Goal: Feedback & Contribution: Leave review/rating

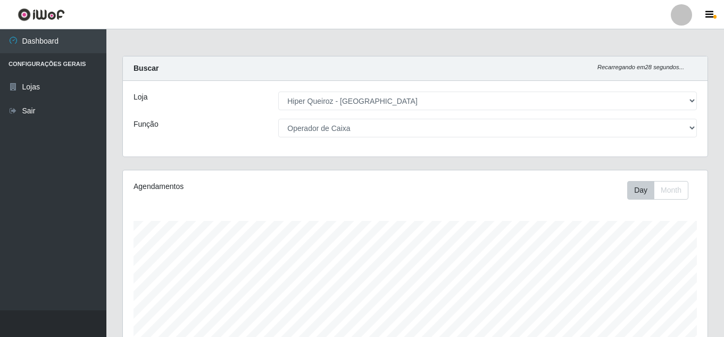
select select "513"
click at [394, 123] on select "[Selecione...] Embalador Embalador + Embalador ++ Operador de Caixa Operador de…" at bounding box center [487, 128] width 419 height 19
select select "1"
click at [278, 119] on select "[Selecione...] Embalador Embalador + Embalador ++ Operador de Caixa Operador de…" at bounding box center [487, 128] width 419 height 19
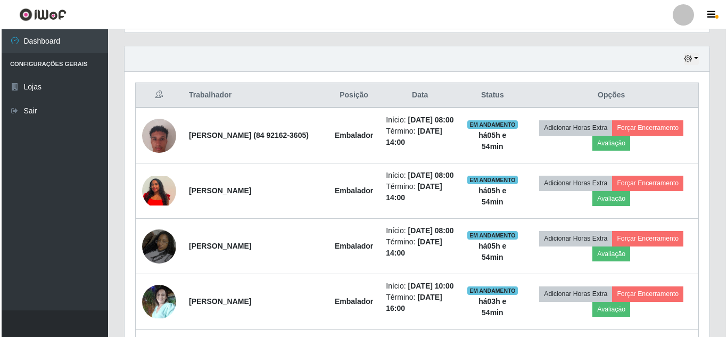
scroll to position [373, 0]
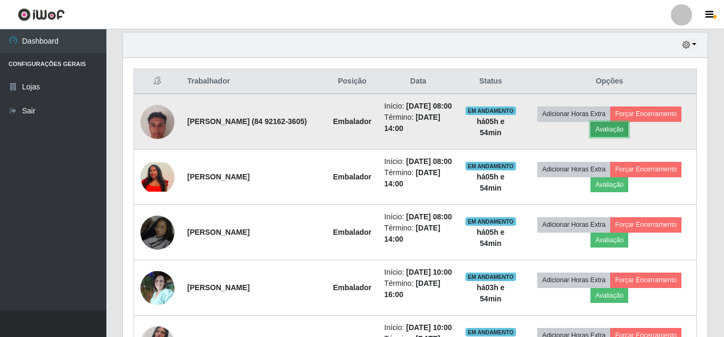
click at [625, 137] on button "Avaliação" at bounding box center [610, 129] width 38 height 15
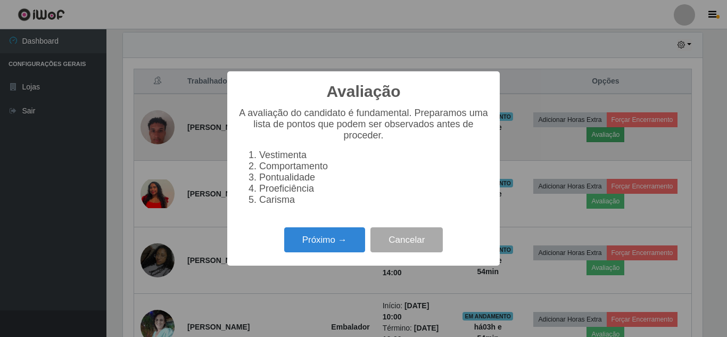
scroll to position [221, 580]
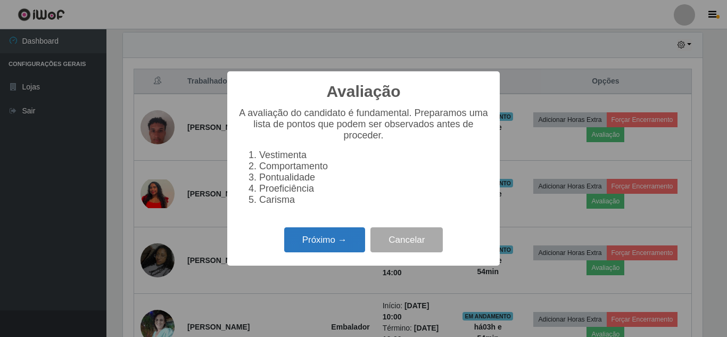
click at [321, 249] on button "Próximo →" at bounding box center [324, 239] width 81 height 25
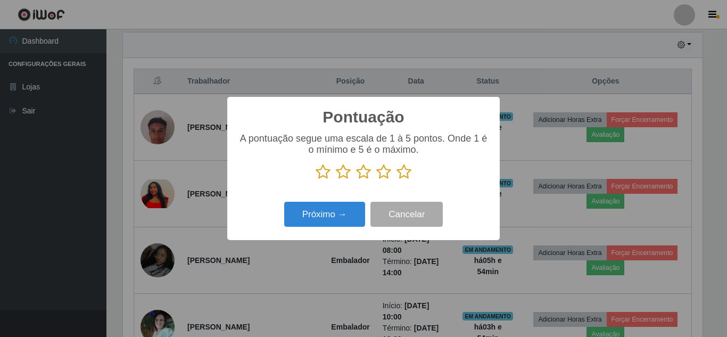
drag, startPoint x: 403, startPoint y: 174, endPoint x: 351, endPoint y: 217, distance: 67.7
click at [399, 175] on icon at bounding box center [403, 172] width 15 height 16
click at [396, 180] on input "radio" at bounding box center [396, 180] width 0 height 0
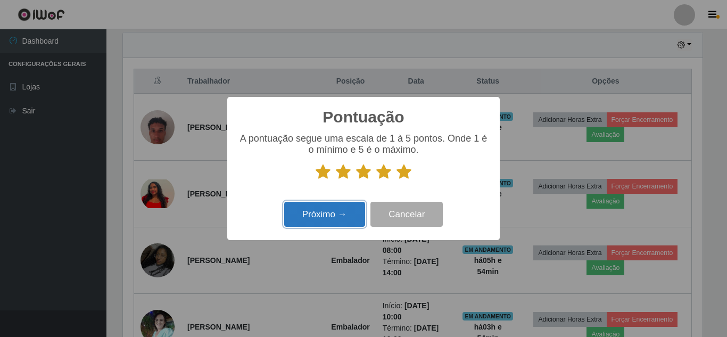
click at [344, 221] on button "Próximo →" at bounding box center [324, 214] width 81 height 25
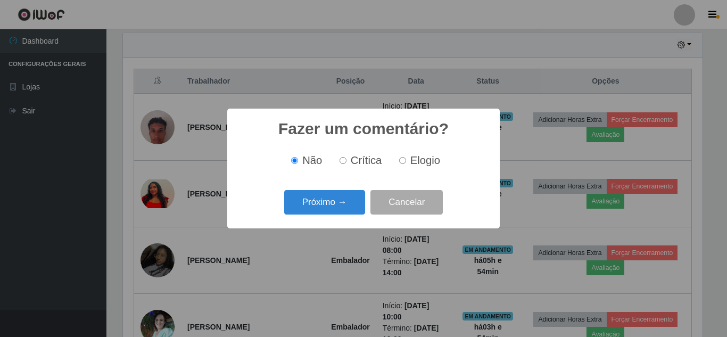
click at [403, 158] on label "Elogio" at bounding box center [417, 160] width 45 height 12
click at [403, 158] on input "Elogio" at bounding box center [402, 160] width 7 height 7
radio input "true"
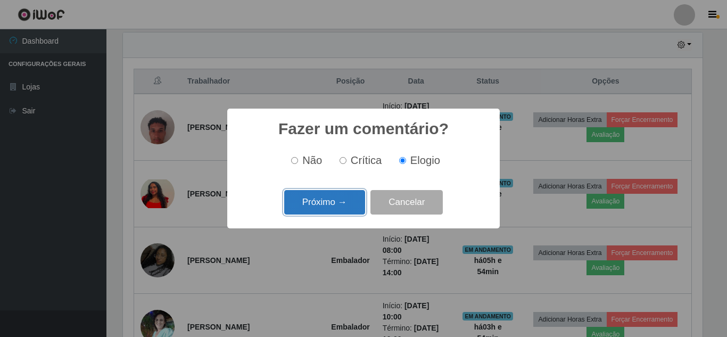
click at [330, 205] on button "Próximo →" at bounding box center [324, 202] width 81 height 25
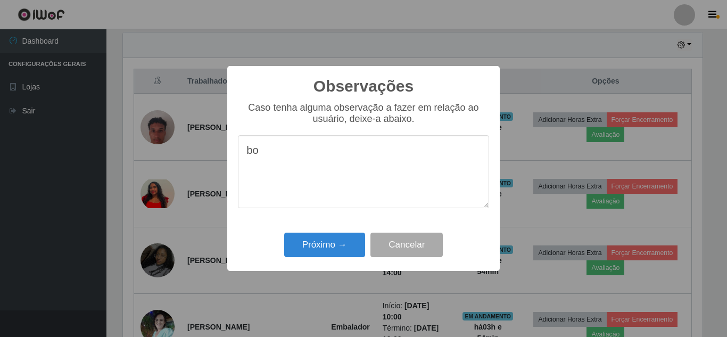
type textarea "b"
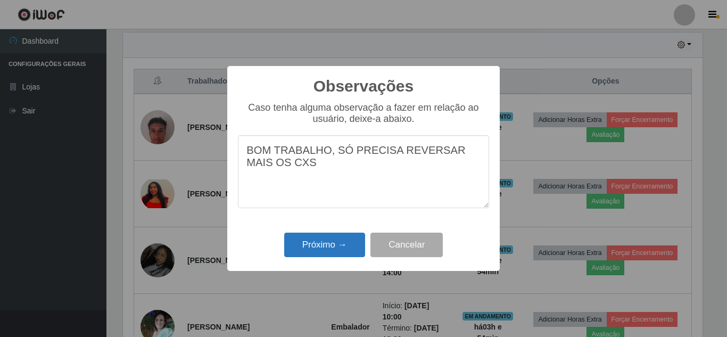
type textarea "BOM TRABALHO, SÓ PRECISA REVERSAR MAIS OS CXS"
click at [320, 246] on button "Próximo →" at bounding box center [324, 245] width 81 height 25
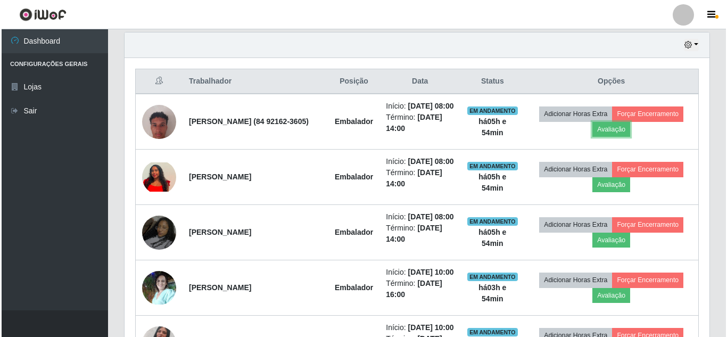
scroll to position [221, 585]
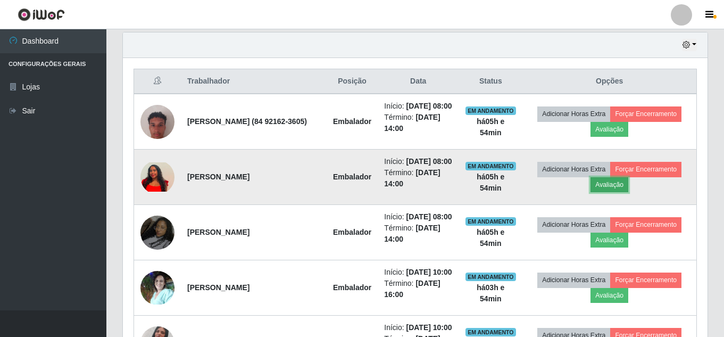
click at [625, 192] on button "Avaliação" at bounding box center [610, 184] width 38 height 15
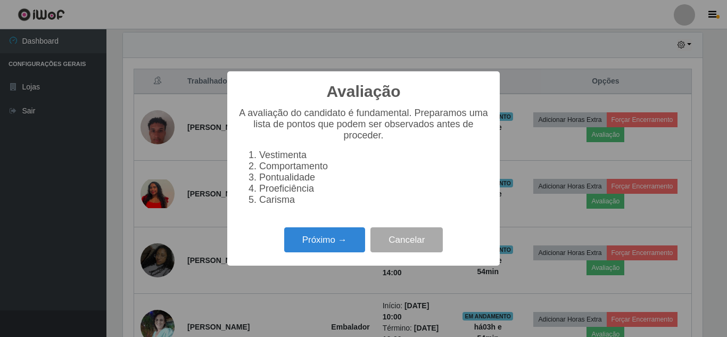
scroll to position [221, 580]
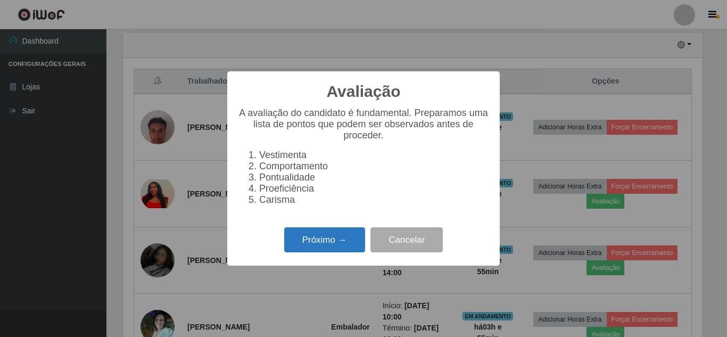
click at [328, 246] on button "Próximo →" at bounding box center [324, 239] width 81 height 25
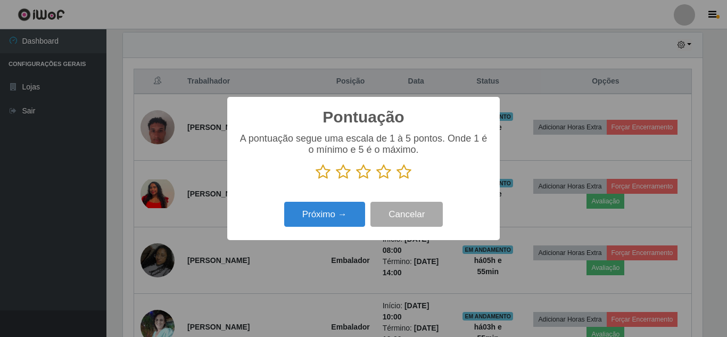
click at [400, 172] on icon at bounding box center [403, 172] width 15 height 16
click at [396, 180] on input "radio" at bounding box center [396, 180] width 0 height 0
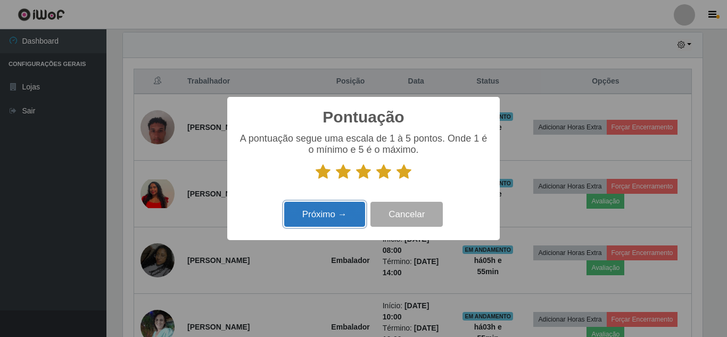
click at [319, 210] on button "Próximo →" at bounding box center [324, 214] width 81 height 25
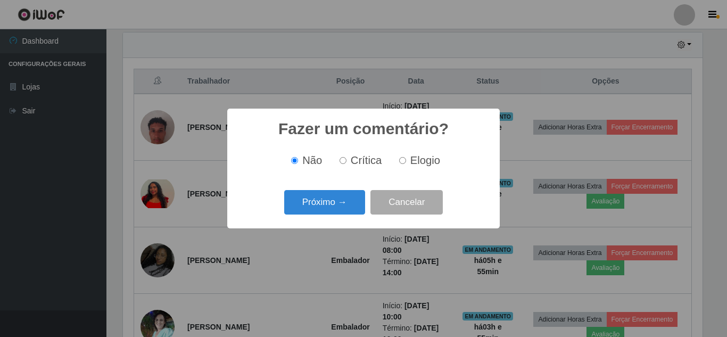
click at [406, 160] on label "Elogio" at bounding box center [417, 160] width 45 height 12
click at [406, 160] on input "Elogio" at bounding box center [402, 160] width 7 height 7
radio input "true"
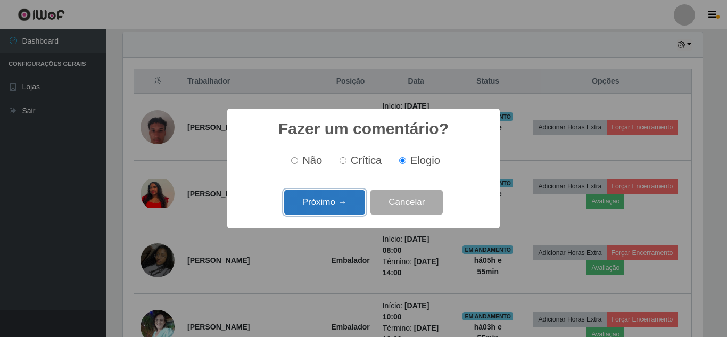
click at [343, 202] on button "Próximo →" at bounding box center [324, 202] width 81 height 25
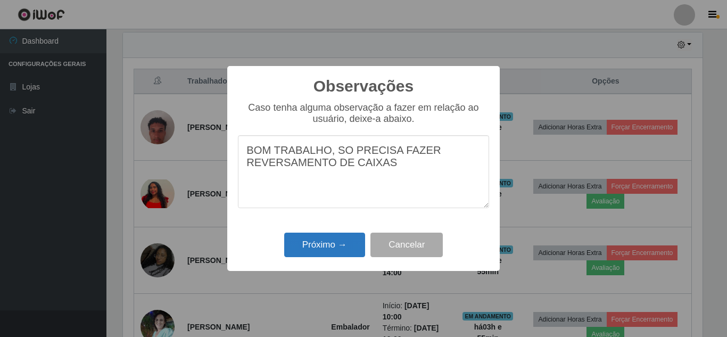
type textarea "BOM TRABALHO, SO PRECISA FAZER REVERSAMENTO DE CAIXAS"
click at [339, 243] on button "Próximo →" at bounding box center [324, 245] width 81 height 25
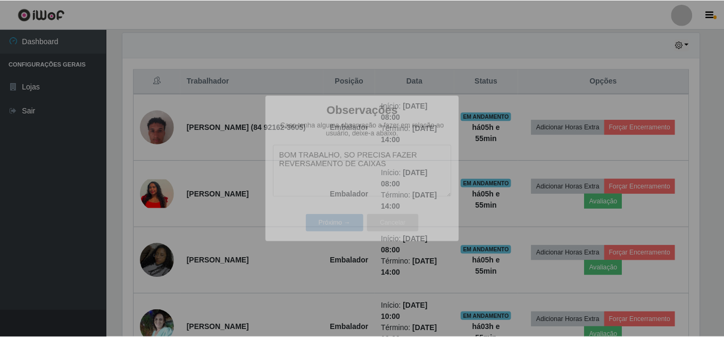
scroll to position [221, 585]
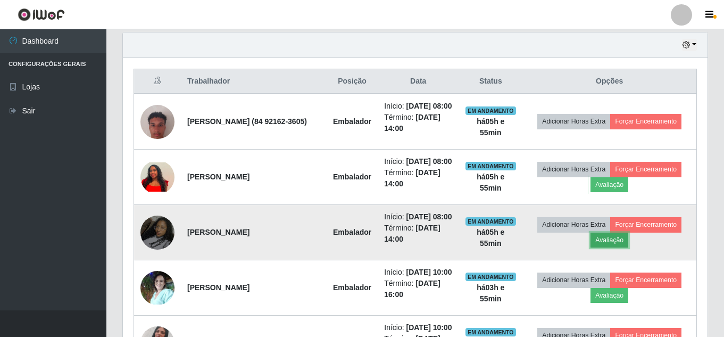
click at [617, 247] on button "Avaliação" at bounding box center [610, 240] width 38 height 15
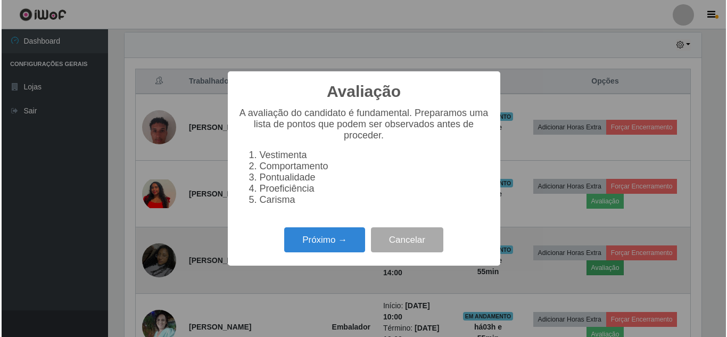
scroll to position [221, 580]
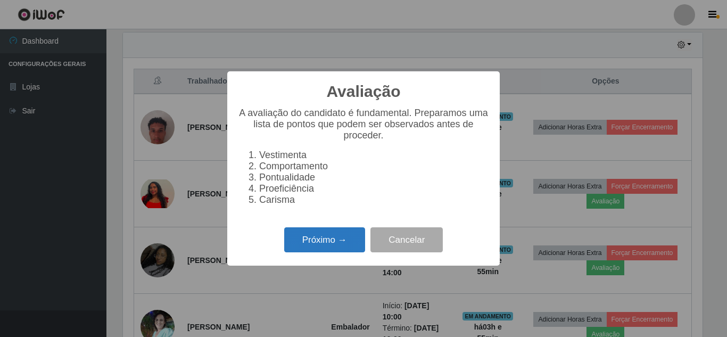
click at [318, 246] on button "Próximo →" at bounding box center [324, 239] width 81 height 25
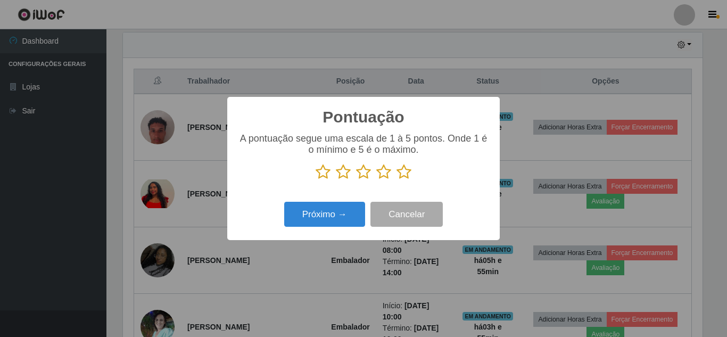
click at [401, 173] on icon at bounding box center [403, 172] width 15 height 16
click at [396, 180] on input "radio" at bounding box center [396, 180] width 0 height 0
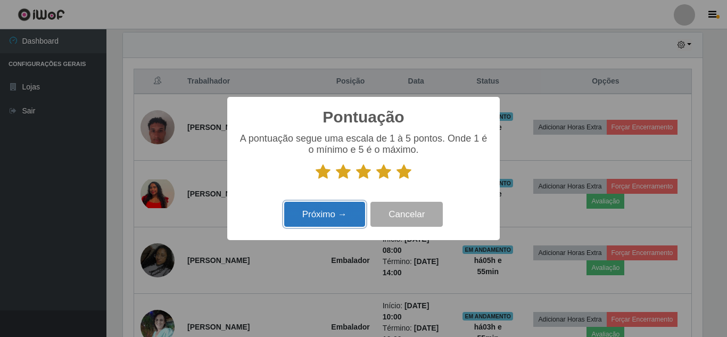
click at [342, 212] on button "Próximo →" at bounding box center [324, 214] width 81 height 25
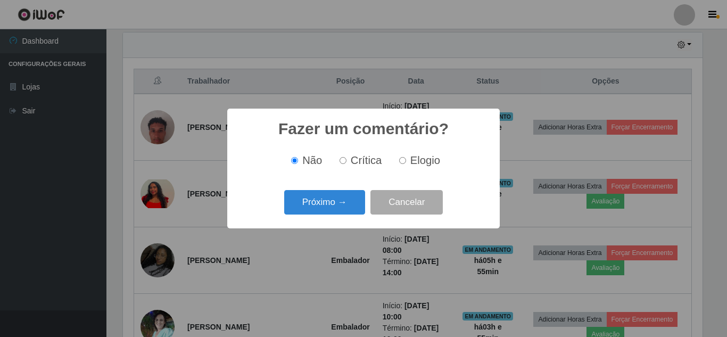
click at [402, 160] on input "Elogio" at bounding box center [402, 160] width 7 height 7
radio input "true"
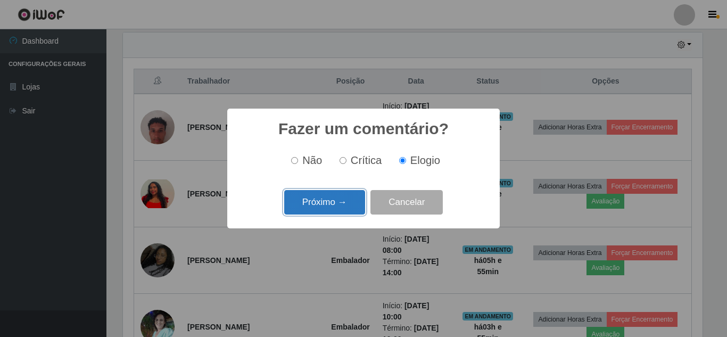
click at [350, 200] on button "Próximo →" at bounding box center [324, 202] width 81 height 25
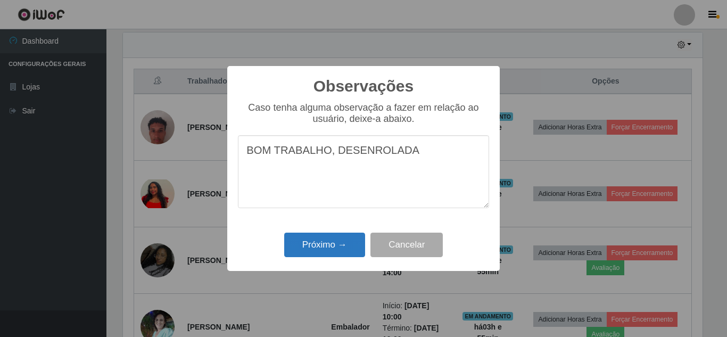
type textarea "BOM TRABALHO, DESENROLADA"
click at [331, 246] on button "Próximo →" at bounding box center [324, 245] width 81 height 25
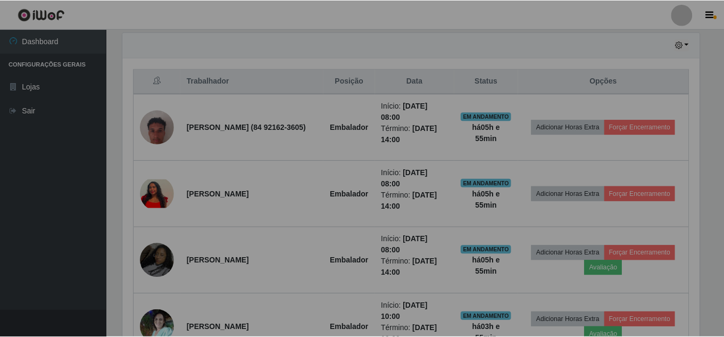
scroll to position [221, 585]
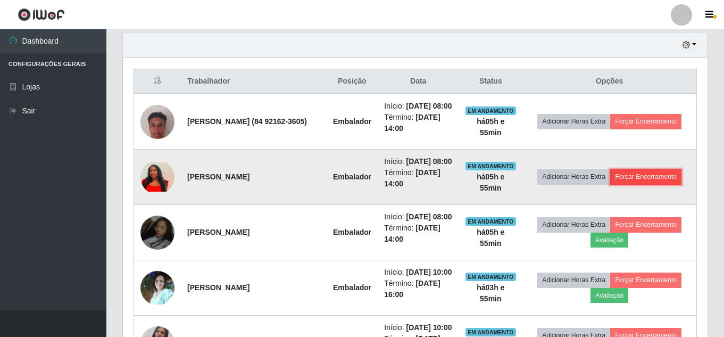
click at [635, 184] on button "Forçar Encerramento" at bounding box center [645, 176] width 71 height 15
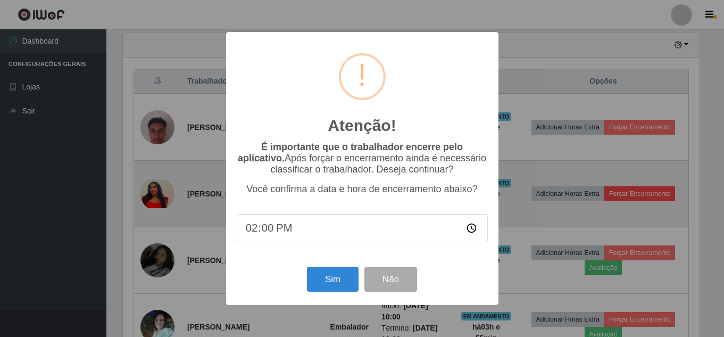
scroll to position [221, 580]
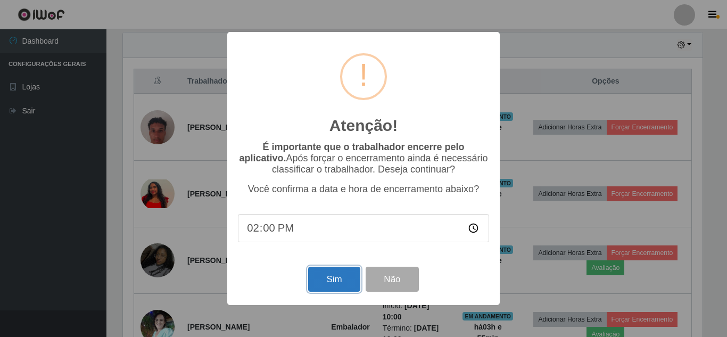
click at [327, 277] on button "Sim" at bounding box center [334, 279] width 52 height 25
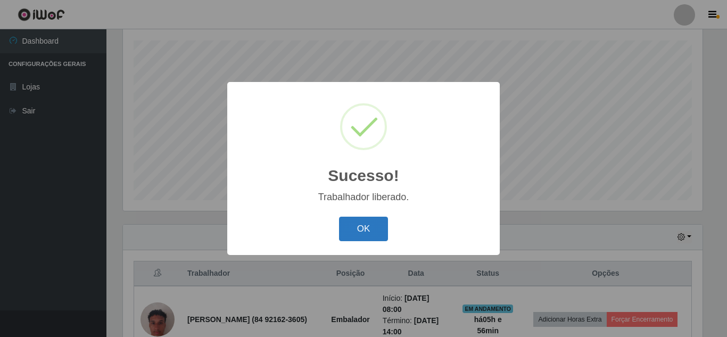
click at [373, 235] on button "OK" at bounding box center [363, 229] width 49 height 25
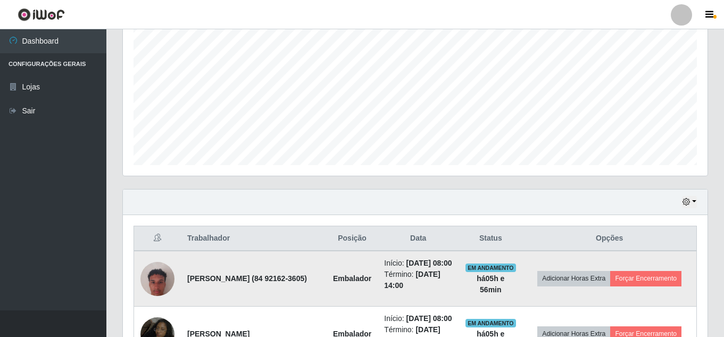
scroll to position [287, 0]
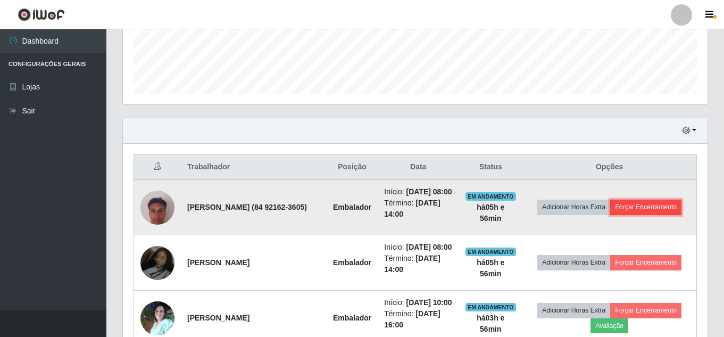
click at [663, 210] on button "Forçar Encerramento" at bounding box center [645, 207] width 71 height 15
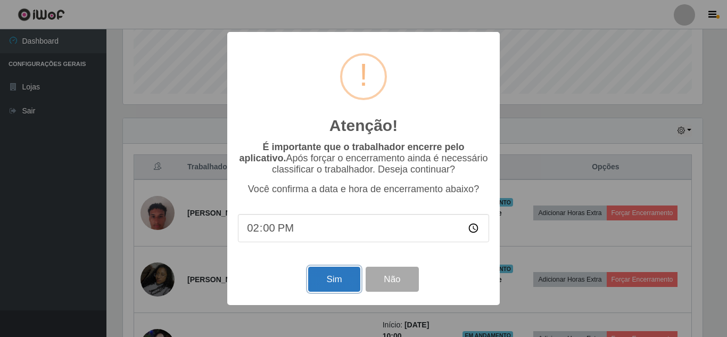
click at [324, 287] on button "Sim" at bounding box center [334, 279] width 52 height 25
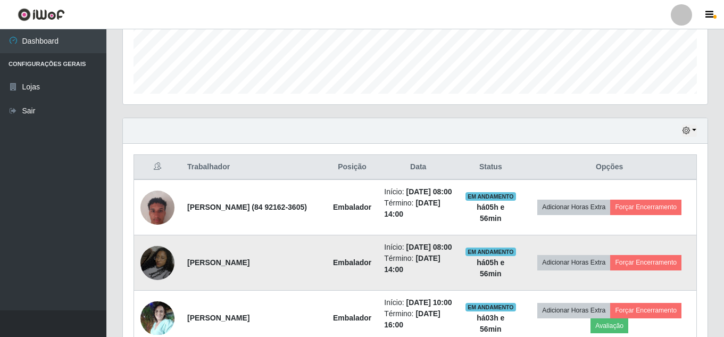
scroll to position [0, 0]
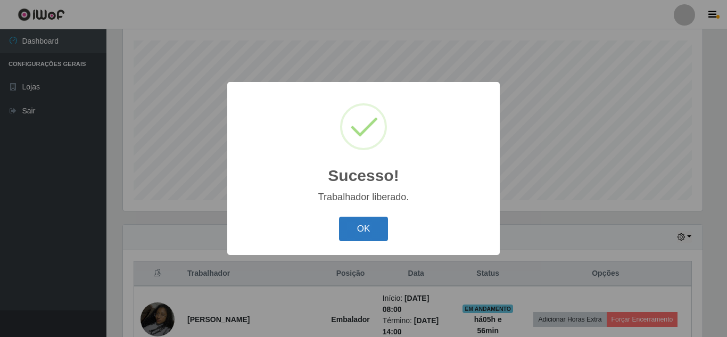
click at [360, 230] on button "OK" at bounding box center [363, 229] width 49 height 25
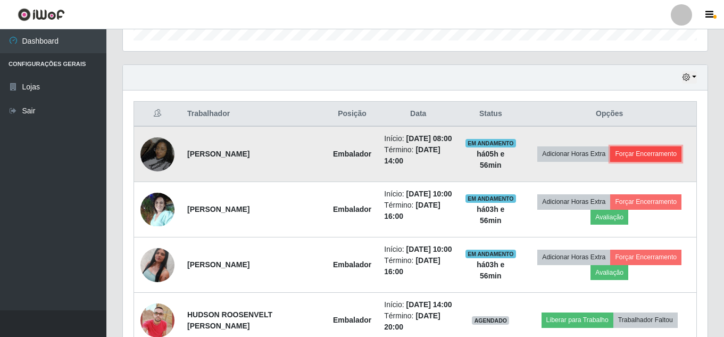
click at [664, 161] on button "Forçar Encerramento" at bounding box center [645, 153] width 71 height 15
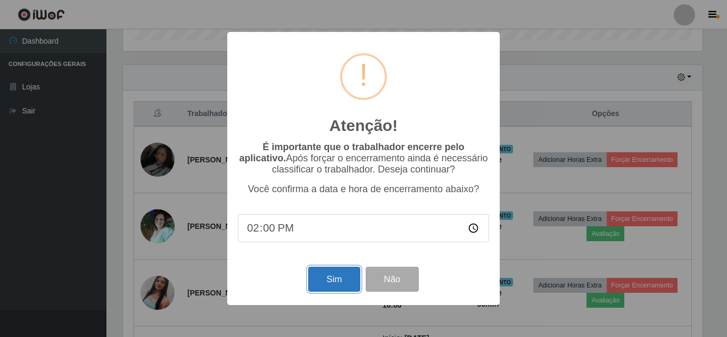
click at [321, 276] on button "Sim" at bounding box center [334, 279] width 52 height 25
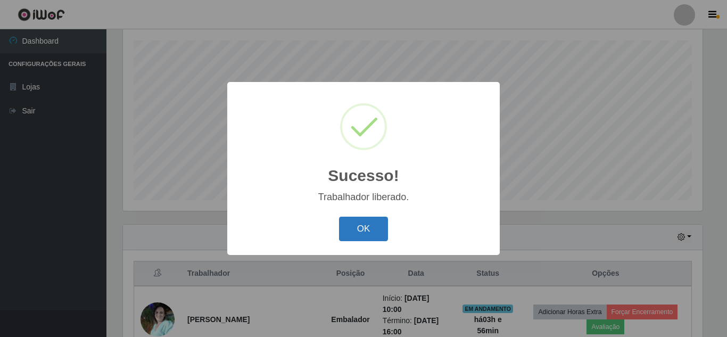
click at [372, 223] on button "OK" at bounding box center [363, 229] width 49 height 25
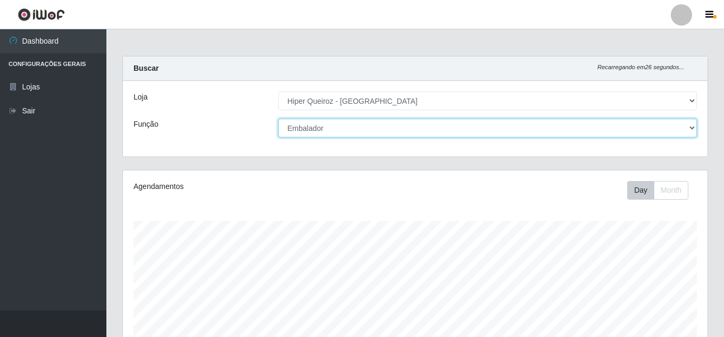
click at [354, 126] on select "[Selecione...] Embalador Embalador + Embalador ++ Operador de Caixa Operador de…" at bounding box center [487, 128] width 419 height 19
click at [278, 119] on select "[Selecione...] Embalador Embalador + Embalador ++ Operador de Caixa Operador de…" at bounding box center [487, 128] width 419 height 19
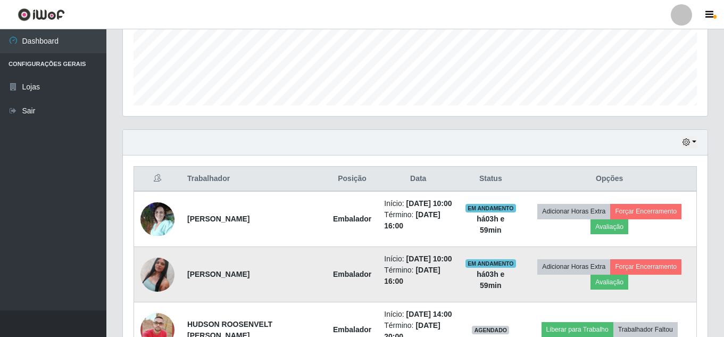
scroll to position [319, 0]
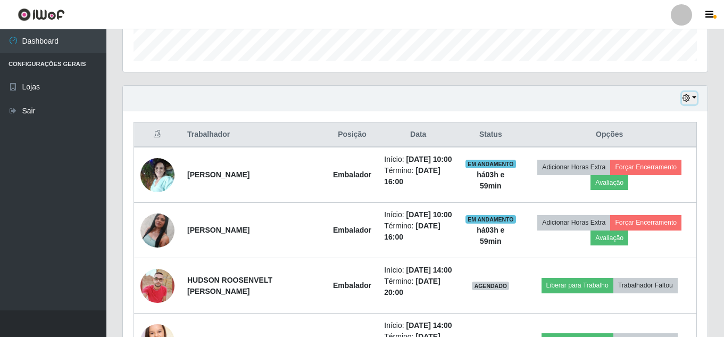
click at [687, 101] on icon "button" at bounding box center [686, 97] width 7 height 7
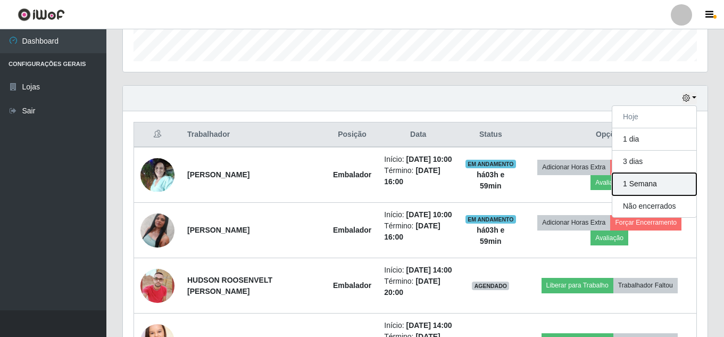
click at [640, 189] on button "1 Semana" at bounding box center [655, 184] width 84 height 22
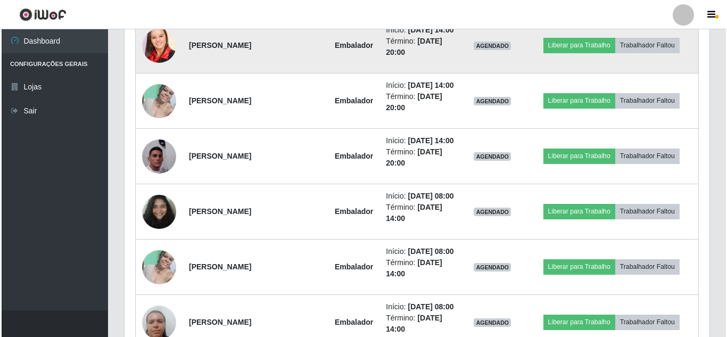
scroll to position [1011, 0]
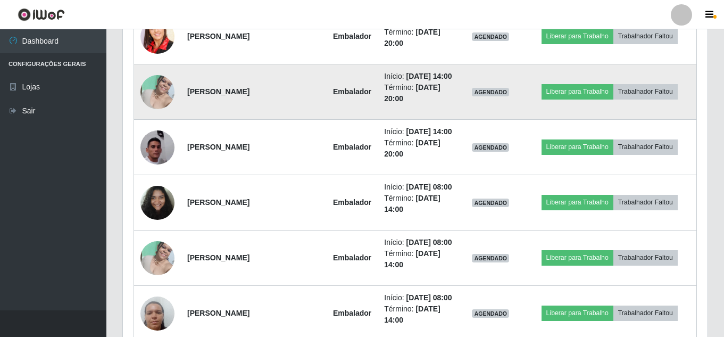
click at [162, 114] on img at bounding box center [158, 91] width 34 height 45
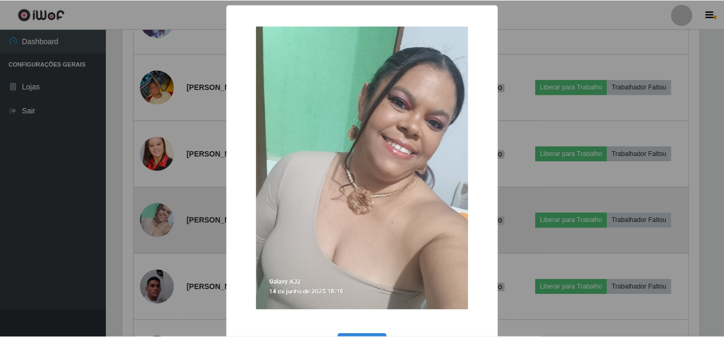
scroll to position [221, 580]
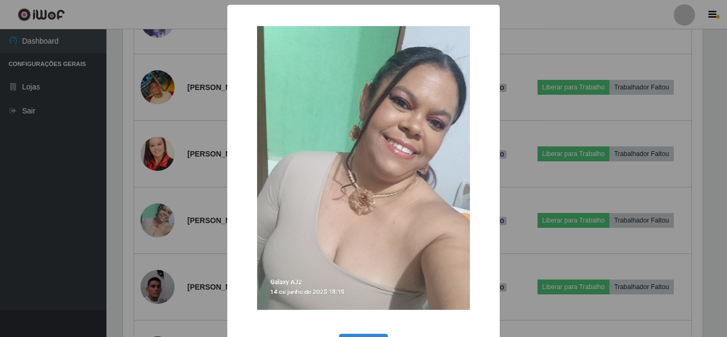
click at [194, 255] on div "× OK Cancel" at bounding box center [363, 168] width 727 height 337
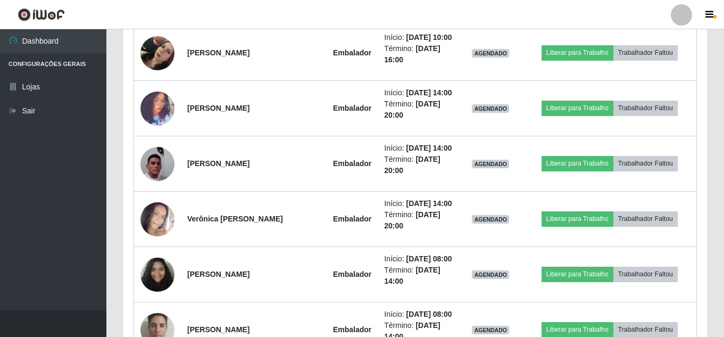
scroll to position [1384, 0]
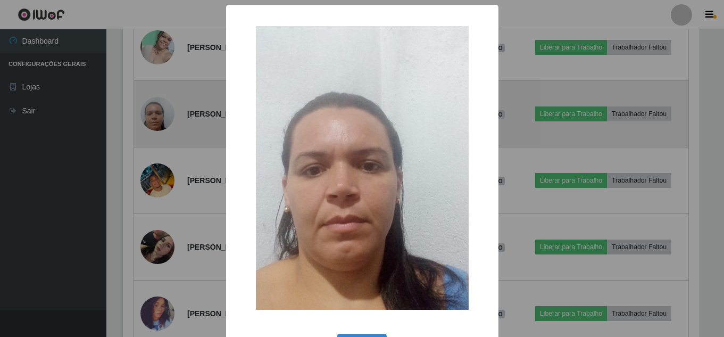
scroll to position [221, 580]
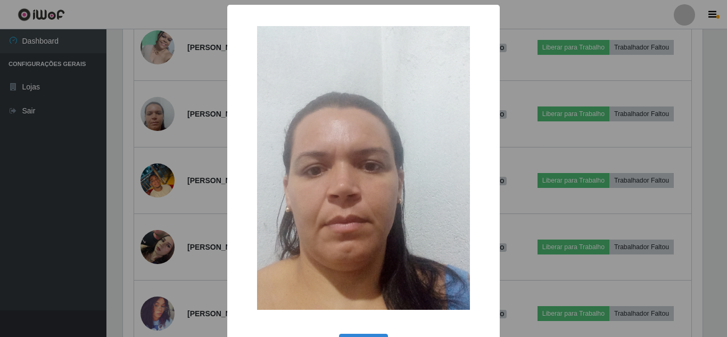
click at [208, 210] on div "× OK Cancel" at bounding box center [363, 168] width 727 height 337
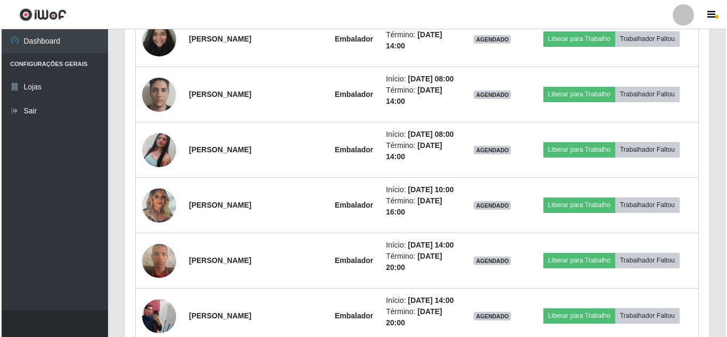
scroll to position [1650, 0]
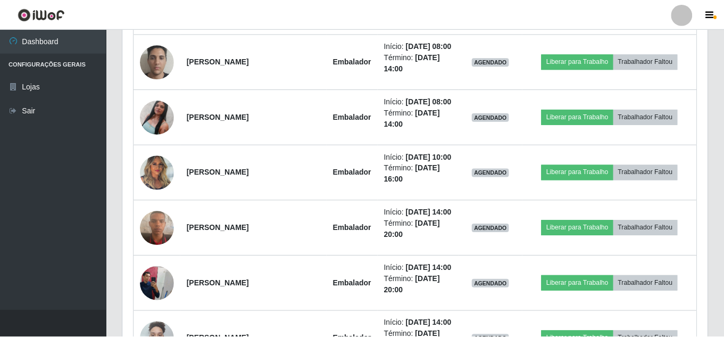
scroll to position [221, 580]
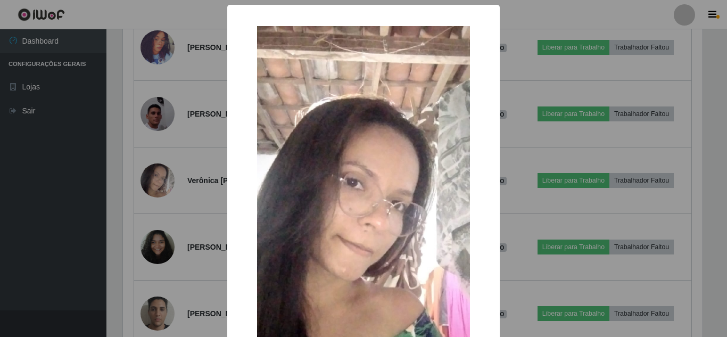
click at [199, 208] on div "× OK Cancel" at bounding box center [363, 168] width 727 height 337
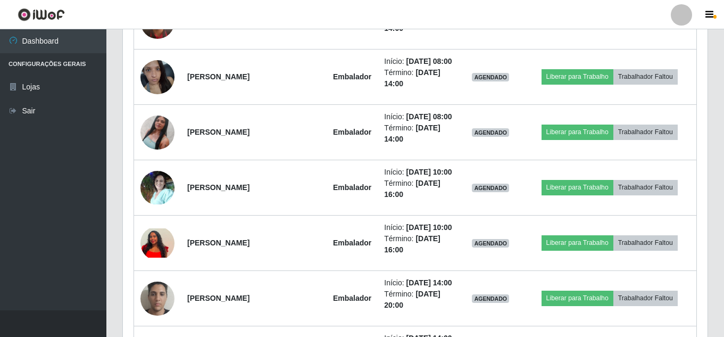
scroll to position [2076, 0]
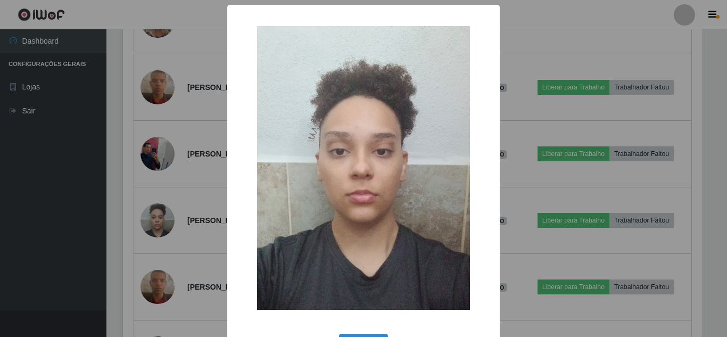
click at [198, 243] on div "× OK Cancel" at bounding box center [363, 168] width 727 height 337
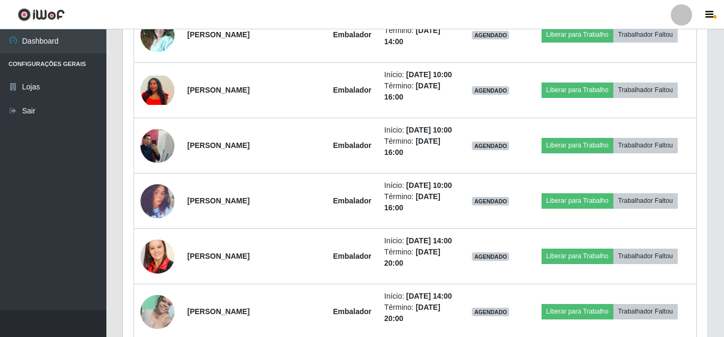
scroll to position [2522, 0]
